Goal: Task Accomplishment & Management: Manage account settings

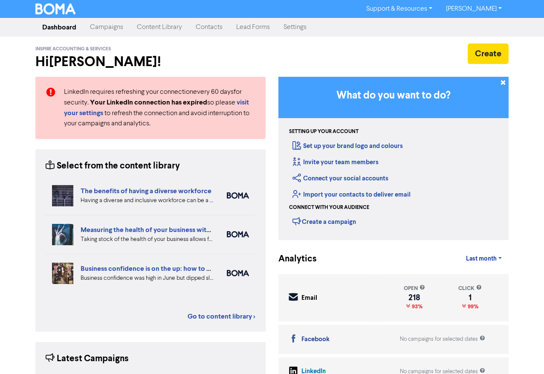
click at [211, 29] on link "Contacts" at bounding box center [209, 27] width 41 height 17
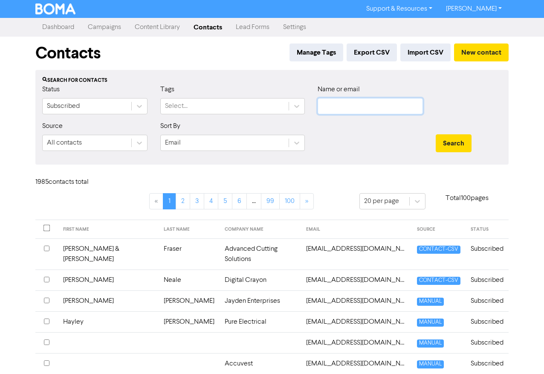
click at [359, 110] on input "text" at bounding box center [370, 106] width 105 height 16
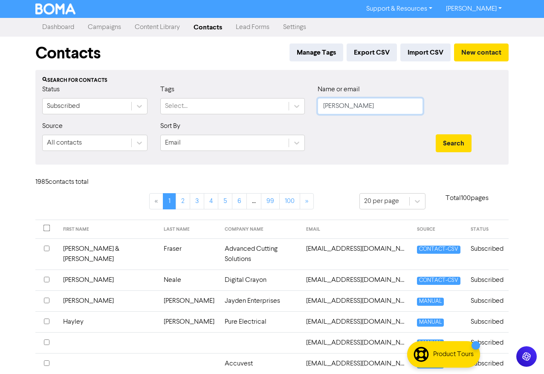
type input "[PERSON_NAME]"
click at [436, 134] on button "Search" at bounding box center [454, 143] width 36 height 18
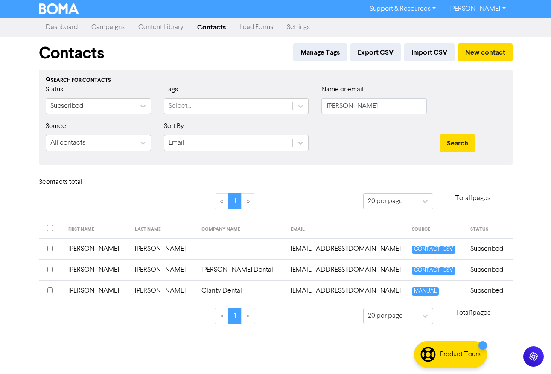
click at [161, 268] on td "[PERSON_NAME]" at bounding box center [163, 269] width 67 height 21
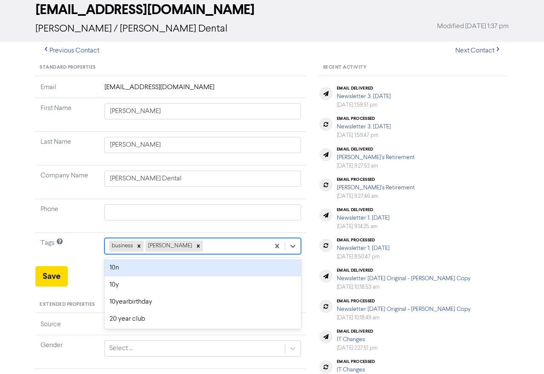
click at [202, 254] on div "option 10n focused, 1 of 42. 40 results available. Use Up and Down to choose op…" at bounding box center [203, 246] width 197 height 16
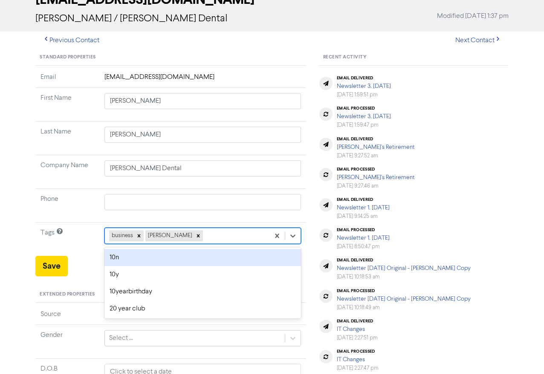
scroll to position [57, 0]
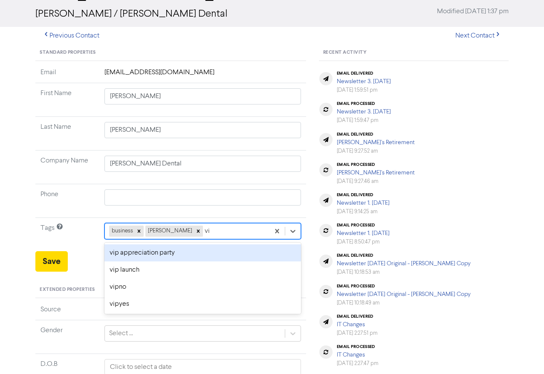
type input "v"
type input "thank"
click at [163, 253] on div "thankyouparty" at bounding box center [203, 252] width 197 height 17
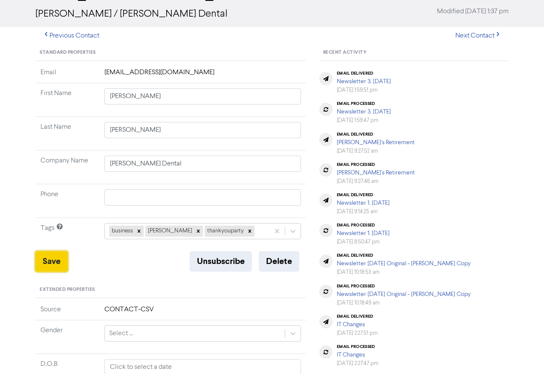
click at [49, 263] on button "Save" at bounding box center [51, 261] width 32 height 20
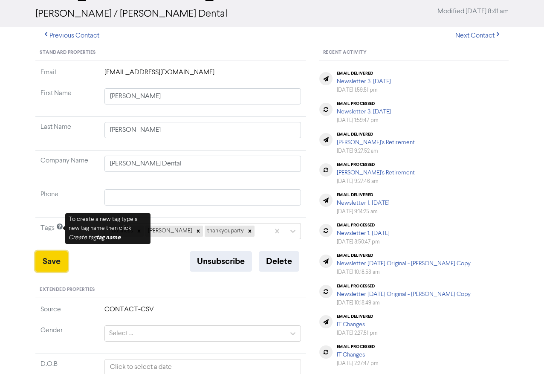
click at [62, 262] on button "Save" at bounding box center [51, 261] width 32 height 20
